Goal: Download file/media

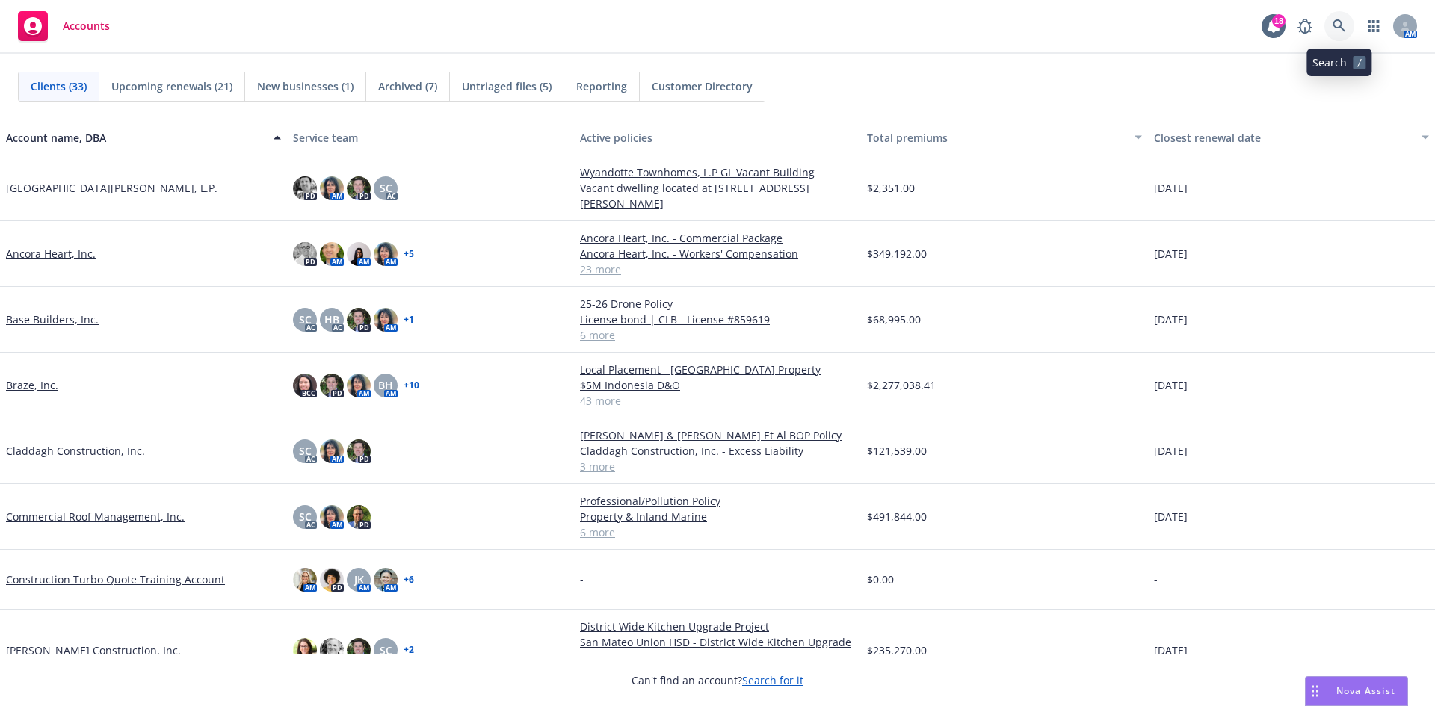
click at [1332, 24] on link at bounding box center [1340, 26] width 30 height 30
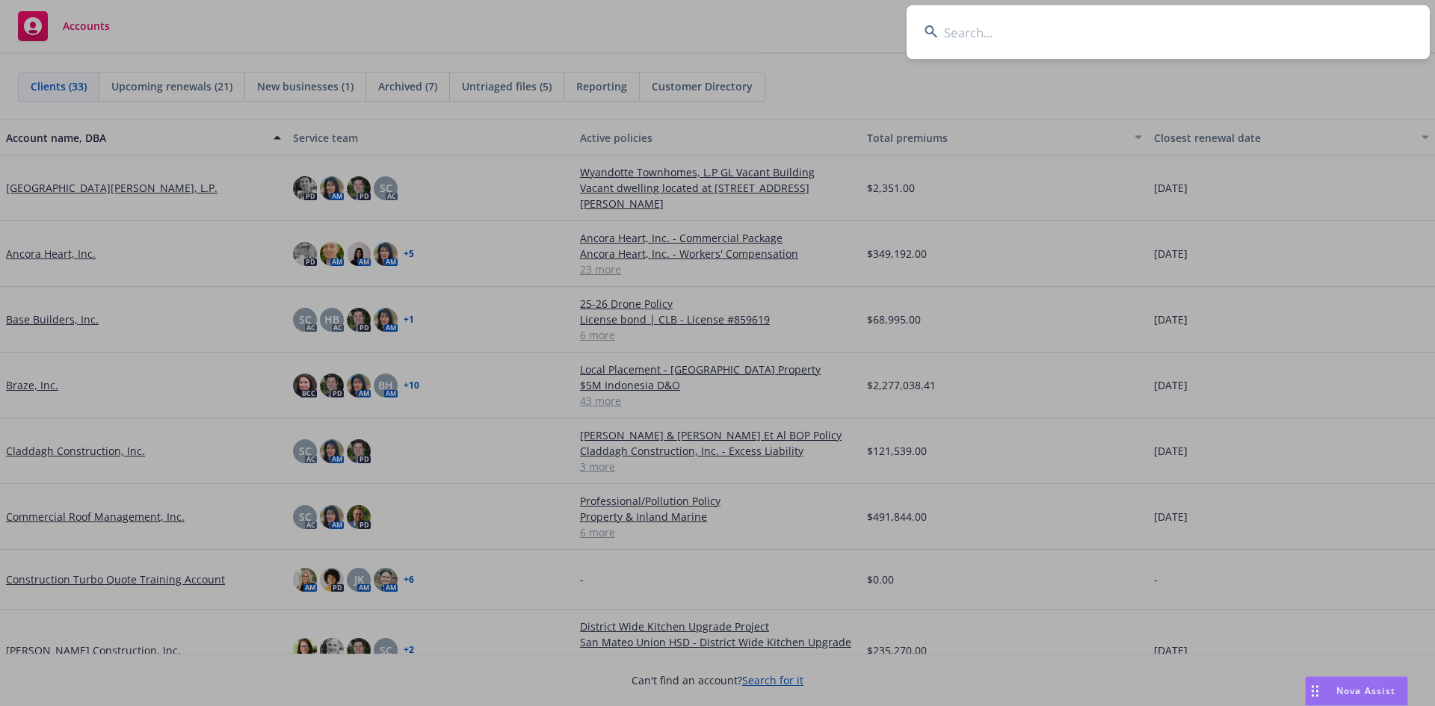
click at [967, 41] on input at bounding box center [1168, 32] width 523 height 54
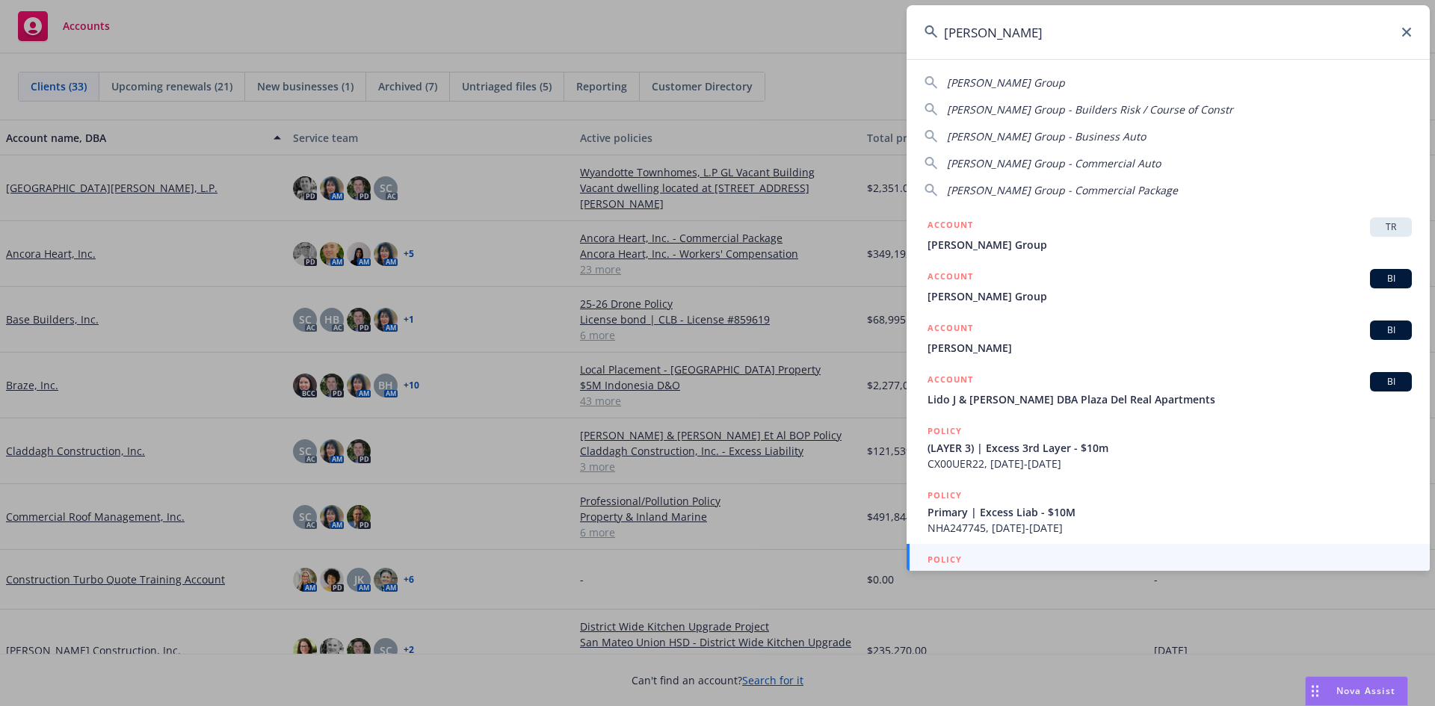
scroll to position [37, 0]
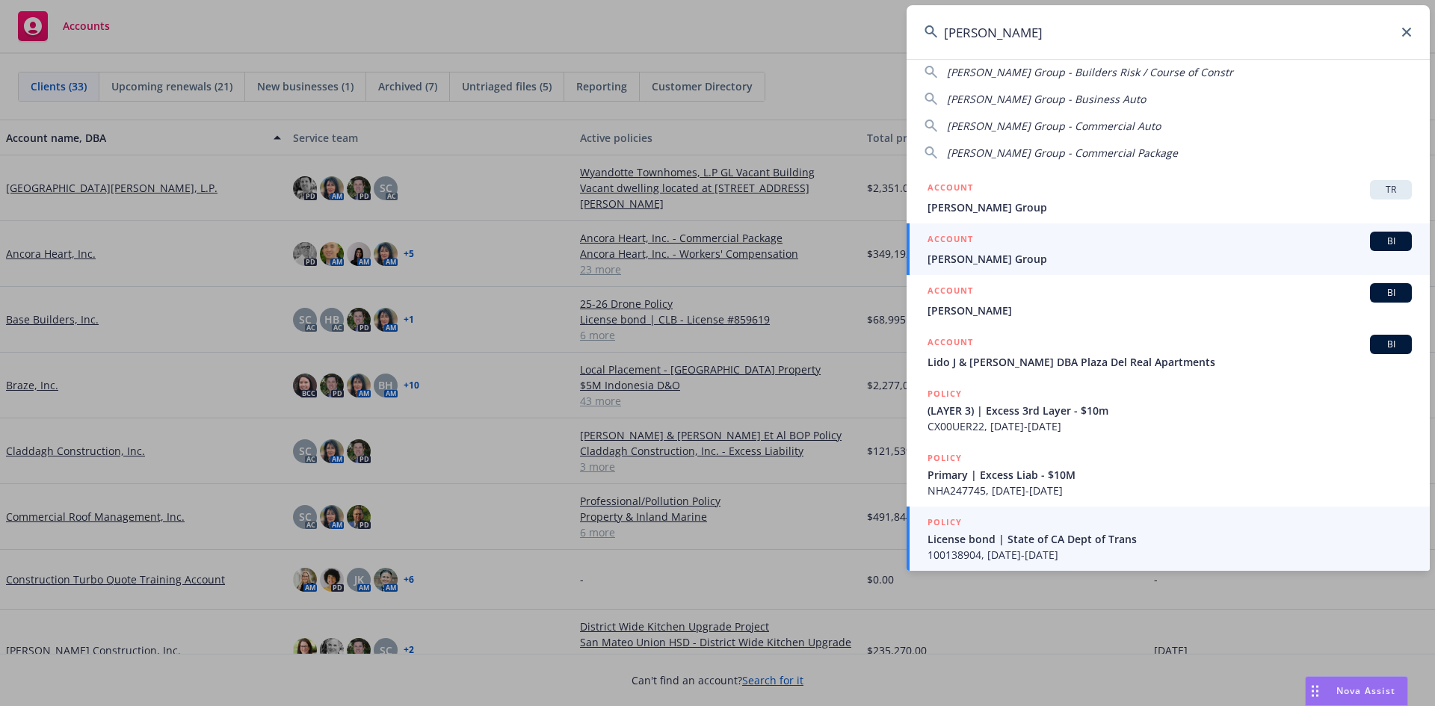
type input "marchetti"
click at [1046, 253] on span "[PERSON_NAME] Group" at bounding box center [1170, 259] width 484 height 16
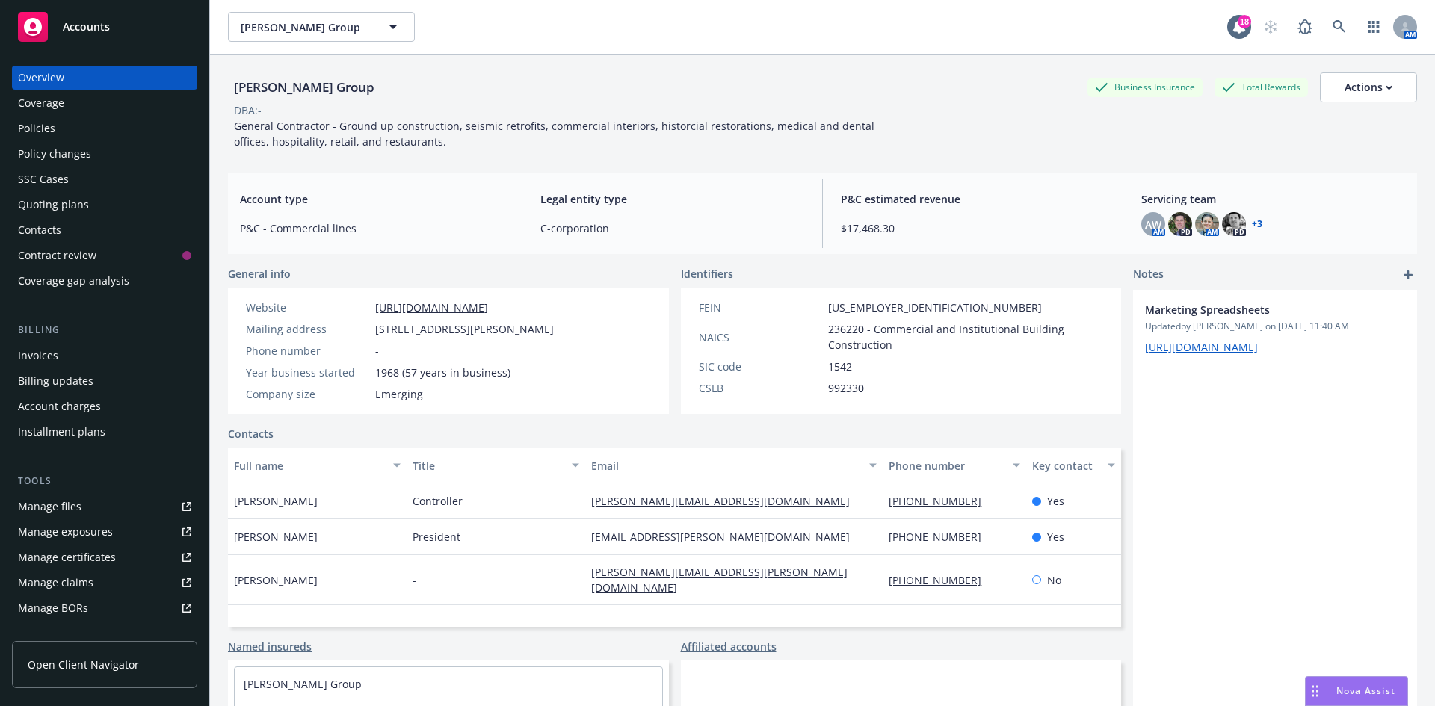
click at [82, 201] on div "Quoting plans" at bounding box center [53, 205] width 71 height 24
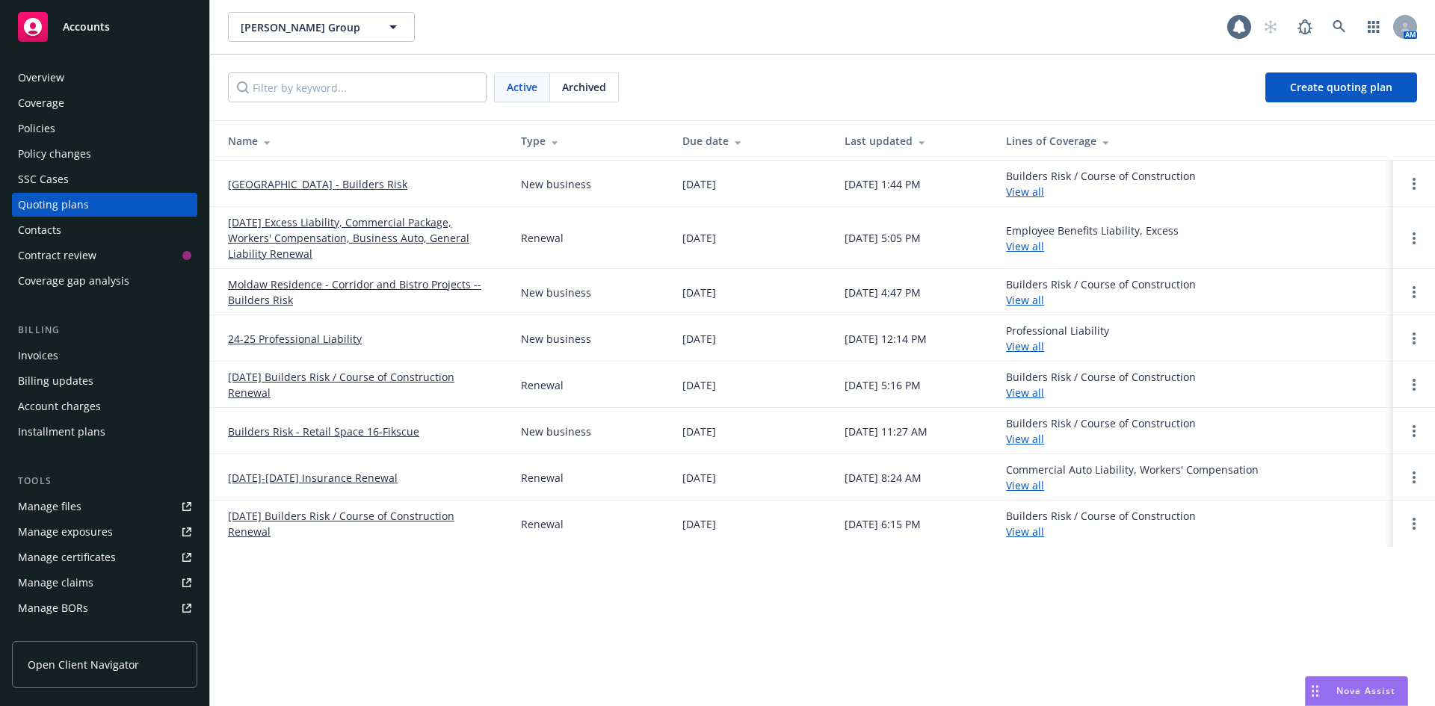
click at [280, 182] on link "[GEOGRAPHIC_DATA] - Builders Risk" at bounding box center [317, 184] width 179 height 16
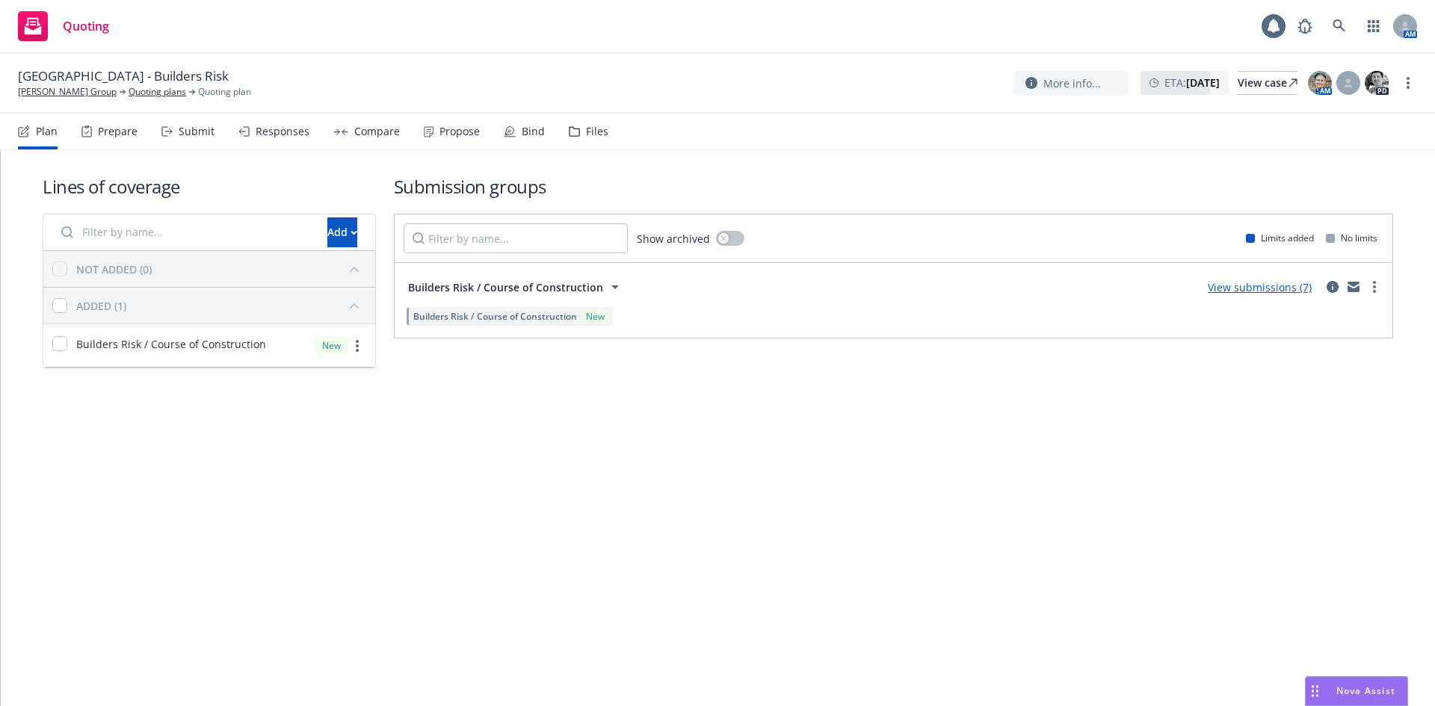
click at [594, 132] on div "Files" at bounding box center [597, 132] width 22 height 12
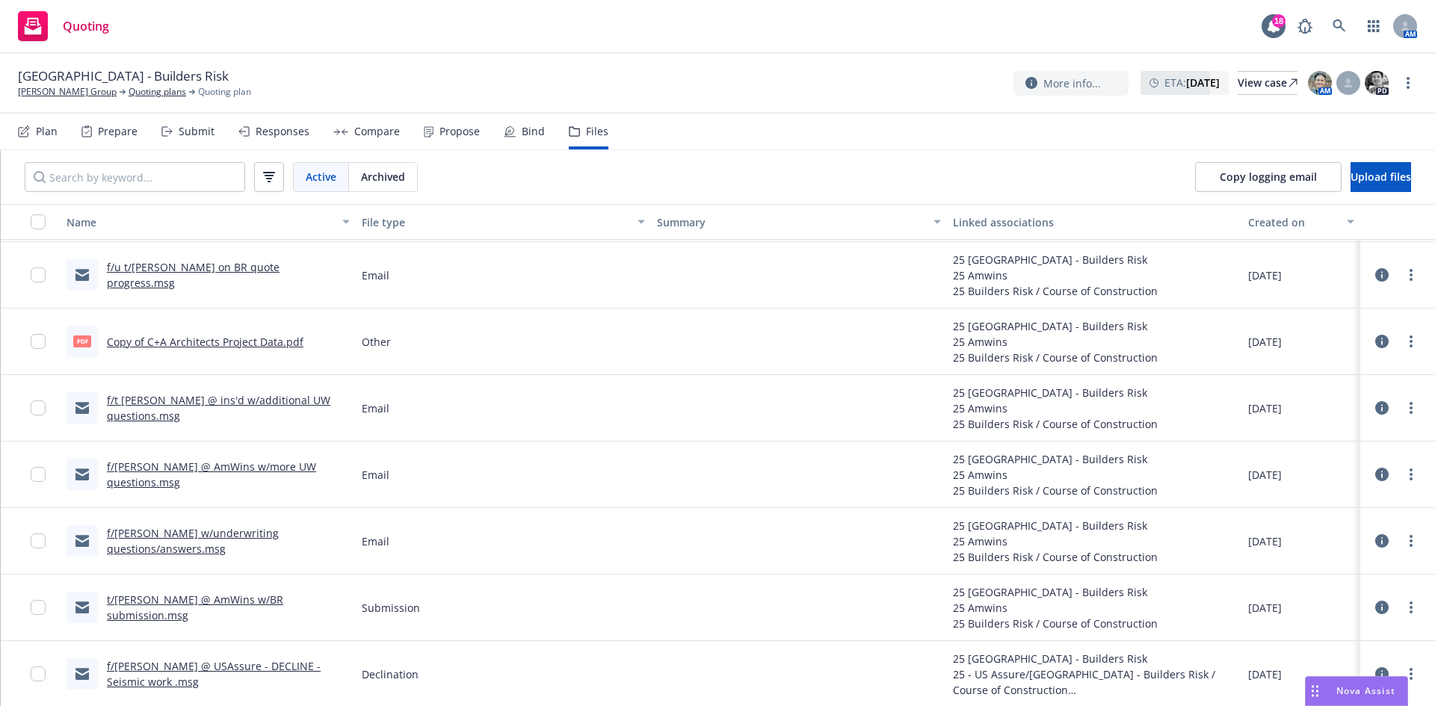
scroll to position [592, 0]
click at [228, 603] on link "t/[PERSON_NAME] @ AmWins w/BR submission.msg" at bounding box center [195, 606] width 176 height 30
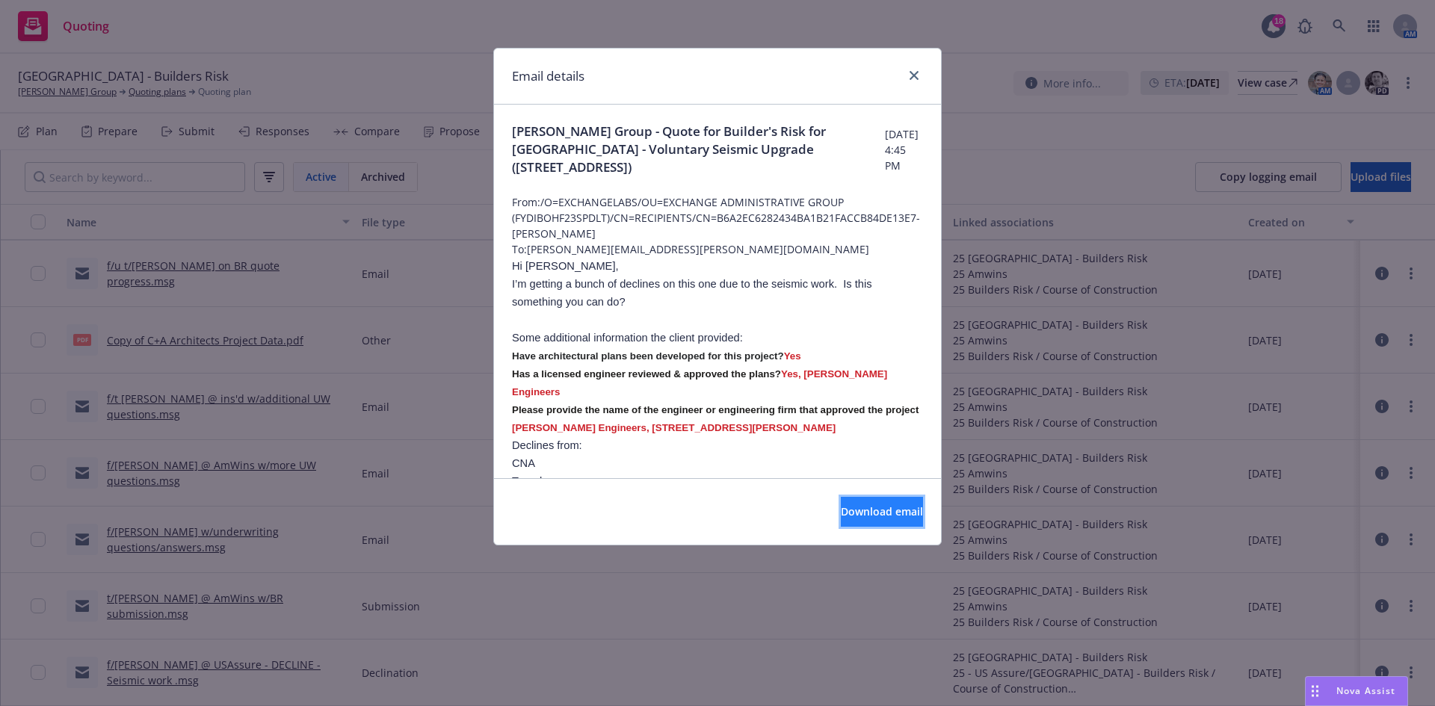
click at [841, 511] on span "Download email" at bounding box center [882, 512] width 82 height 14
click at [915, 76] on icon "close" at bounding box center [914, 75] width 9 height 9
